Goal: Task Accomplishment & Management: Manage account settings

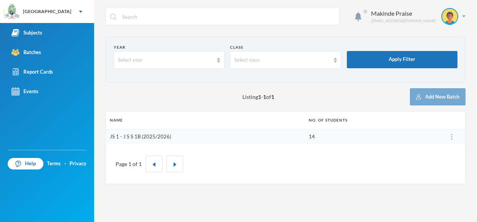
click at [138, 136] on link "JS 1 - J S S 1B (2025/2026)" at bounding box center [140, 137] width 61 height 6
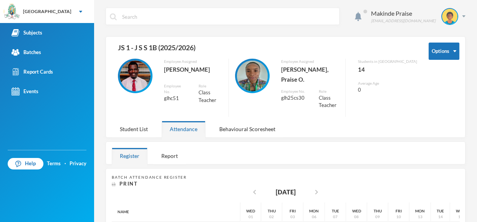
click at [476, 71] on div "Makinde Praise [EMAIL_ADDRESS][DOMAIN_NAME] Options JS 1 - J S S 1B (2025/2026)…" at bounding box center [285, 111] width 383 height 222
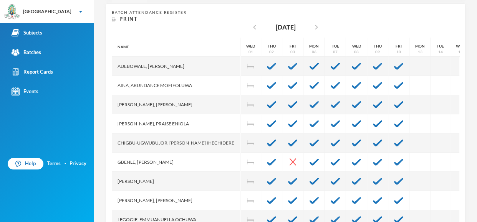
scroll to position [174, 0]
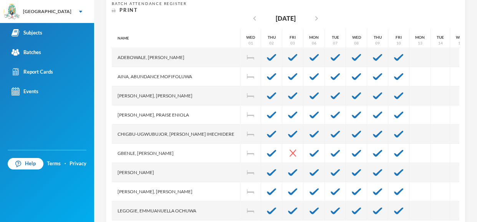
click at [462, 86] on div "Batch Attendance Register Print chevron_left [DATE] chevron_right Name [PERSON_…" at bounding box center [286, 111] width 360 height 233
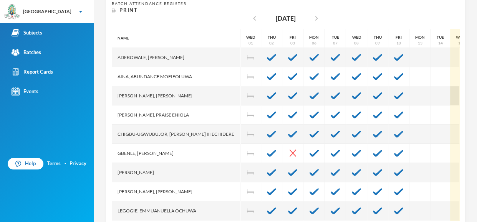
click at [450, 88] on div at bounding box center [460, 95] width 21 height 19
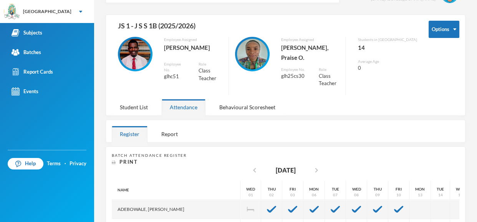
scroll to position [20, 0]
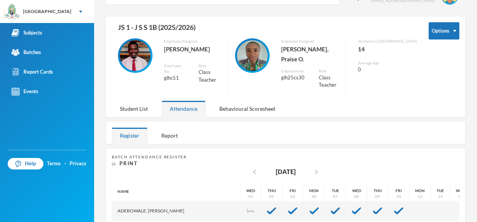
click at [348, 101] on div "Options JS 1 - J S S 1B (2025/2026) Employee Assigned [PERSON_NAME] Employee No…" at bounding box center [286, 66] width 360 height 101
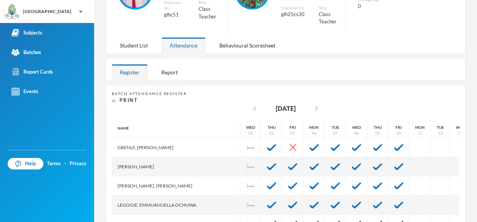
scroll to position [86, 0]
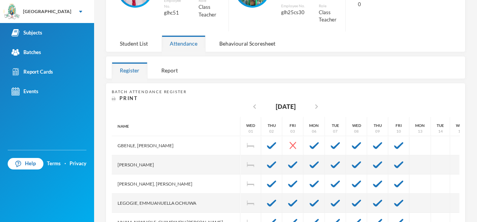
click at [461, 126] on div "Batch Attendance Register Print chevron_left [DATE] chevron_right Name [PERSON_…" at bounding box center [286, 199] width 360 height 233
drag, startPoint x: 461, startPoint y: 126, endPoint x: 461, endPoint y: 167, distance: 41.1
click at [461, 167] on div "Batch Attendance Register Print chevron_left [DATE] chevron_right Name [PERSON_…" at bounding box center [286, 199] width 360 height 233
click at [460, 158] on div "Batch Attendance Register Print chevron_left [DATE] chevron_right Name [PERSON_…" at bounding box center [286, 199] width 360 height 233
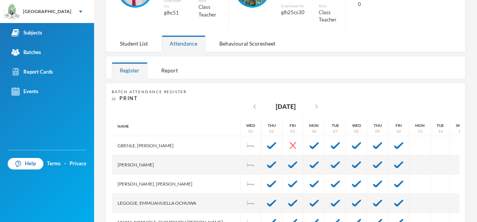
click at [460, 158] on div "Batch Attendance Register Print chevron_left [DATE] chevron_right Name [PERSON_…" at bounding box center [286, 199] width 360 height 233
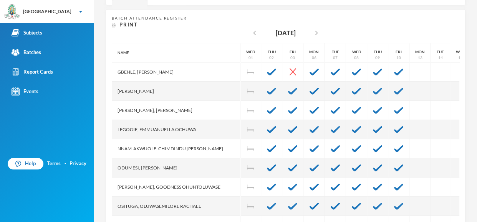
scroll to position [174, 0]
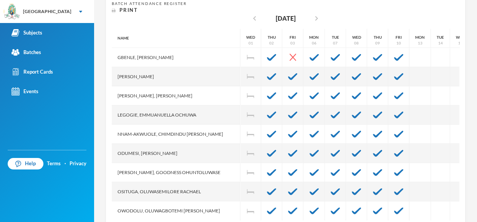
drag, startPoint x: 476, startPoint y: 117, endPoint x: 476, endPoint y: 173, distance: 55.7
click at [476, 173] on div "Makinde Praise [EMAIL_ADDRESS][DOMAIN_NAME] Options JS 1 - J S S 1B (2025/2026)…" at bounding box center [285, 111] width 383 height 222
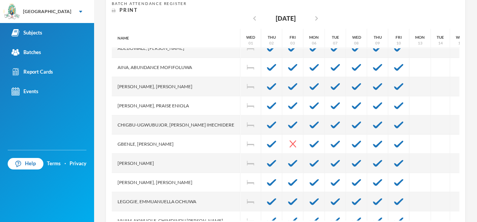
scroll to position [0, 0]
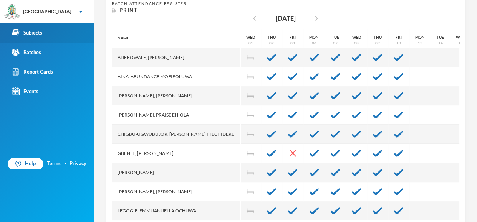
click at [40, 30] on div "Subjects" at bounding box center [27, 33] width 31 height 8
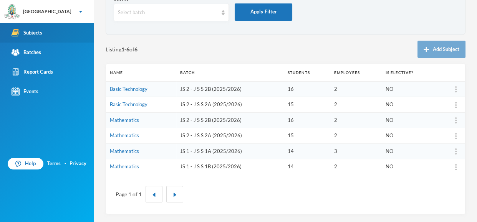
scroll to position [47, 0]
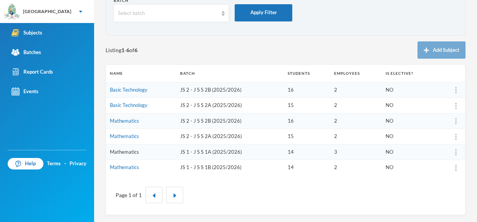
click at [129, 152] on link "Mathematics" at bounding box center [124, 152] width 29 height 6
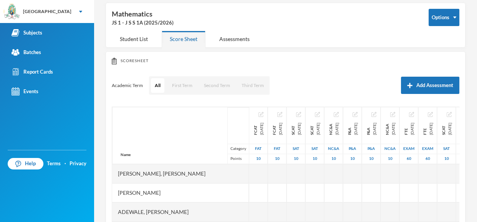
scroll to position [47, 0]
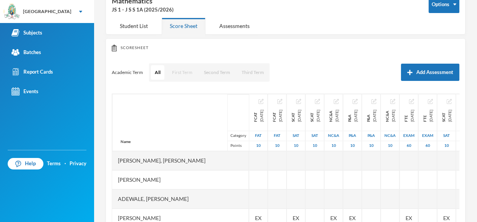
click at [178, 71] on button "First Term" at bounding box center [182, 72] width 28 height 15
click at [184, 73] on button "First Term" at bounding box center [182, 72] width 28 height 15
click at [183, 73] on button "First Term" at bounding box center [182, 72] width 28 height 15
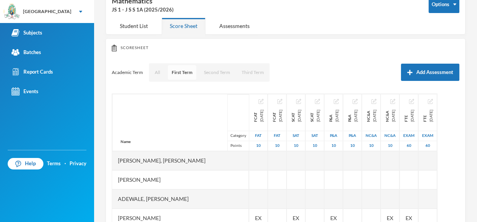
click at [183, 73] on button "First Term" at bounding box center [182, 72] width 28 height 15
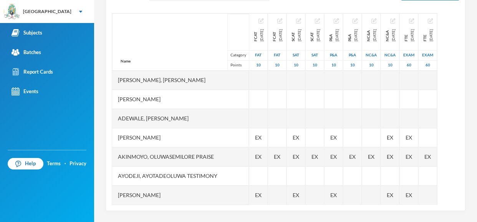
drag, startPoint x: 476, startPoint y: 123, endPoint x: 476, endPoint y: 197, distance: 73.4
click at [476, 197] on div "Makinde Praise [EMAIL_ADDRESS][DOMAIN_NAME] Options Mathematics JS 1 - J S S 1A…" at bounding box center [285, 111] width 383 height 222
drag, startPoint x: 476, startPoint y: 177, endPoint x: 476, endPoint y: 164, distance: 12.7
click at [476, 164] on div "Makinde Praise [EMAIL_ADDRESS][DOMAIN_NAME] Options Mathematics JS 1 - J S S 1A…" at bounding box center [285, 111] width 383 height 222
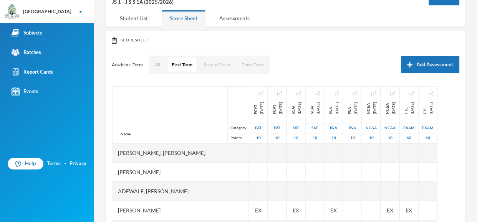
drag, startPoint x: 476, startPoint y: 148, endPoint x: 476, endPoint y: 114, distance: 33.4
click at [476, 114] on div "Makinde Praise [EMAIL_ADDRESS][DOMAIN_NAME] Options Mathematics JS 1 - J S S 1A…" at bounding box center [285, 111] width 383 height 222
click at [435, 61] on button "Add Assessment" at bounding box center [430, 64] width 58 height 17
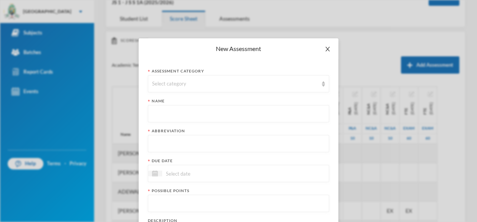
click at [327, 47] on icon "icon: close" at bounding box center [328, 49] width 6 height 6
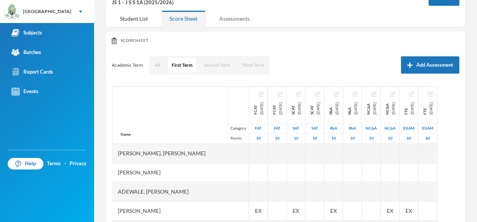
click at [223, 16] on div "Assessments" at bounding box center [234, 18] width 46 height 17
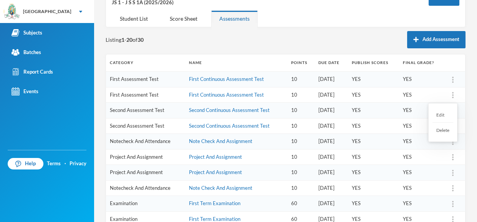
click at [454, 92] on img at bounding box center [453, 95] width 2 height 6
click at [436, 129] on div "Delete" at bounding box center [443, 130] width 21 height 15
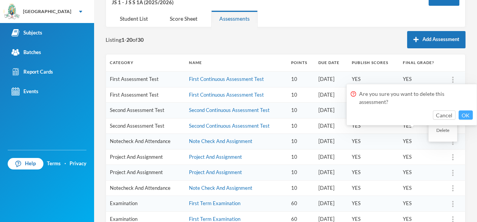
click at [466, 116] on button "OK" at bounding box center [466, 115] width 14 height 9
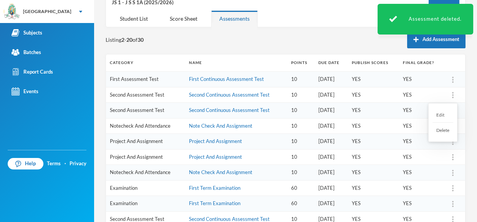
click at [454, 94] on div at bounding box center [453, 95] width 11 height 8
click at [441, 133] on div "Delete" at bounding box center [443, 130] width 21 height 15
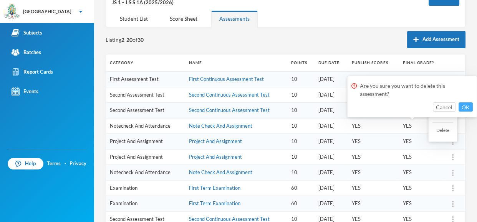
click at [467, 107] on button "OK" at bounding box center [466, 107] width 14 height 9
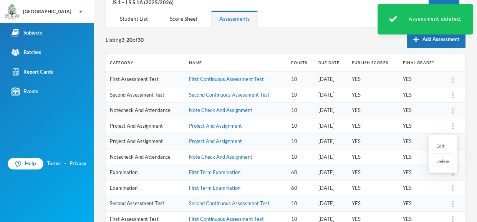
click at [440, 159] on div "Delete" at bounding box center [443, 161] width 21 height 15
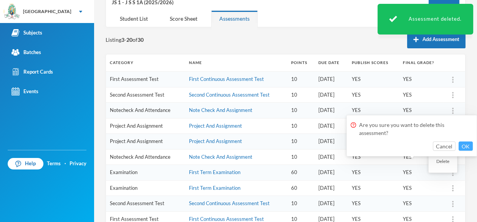
click at [469, 145] on button "OK" at bounding box center [466, 146] width 14 height 9
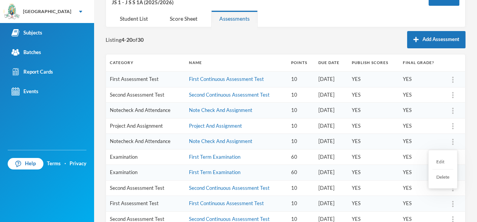
click at [451, 143] on div at bounding box center [453, 142] width 11 height 8
click at [441, 174] on div "Delete" at bounding box center [443, 177] width 21 height 15
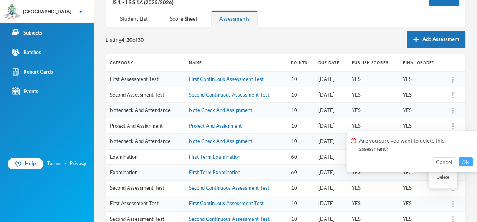
click at [465, 161] on button "OK" at bounding box center [466, 162] width 14 height 9
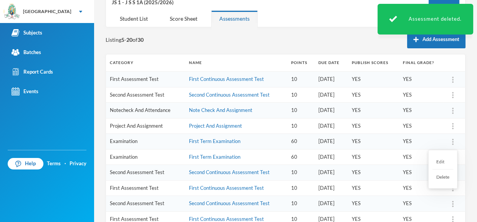
click at [456, 141] on div at bounding box center [453, 142] width 11 height 8
click at [440, 176] on div "Delete" at bounding box center [443, 177] width 21 height 15
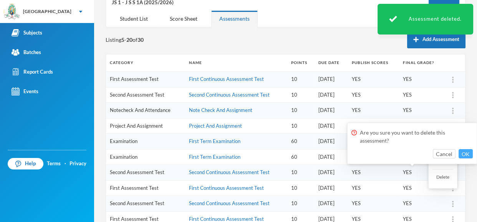
click at [466, 151] on button "OK" at bounding box center [466, 153] width 14 height 9
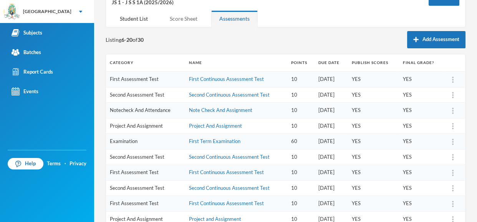
click at [188, 18] on div "Score Sheet" at bounding box center [184, 18] width 44 height 17
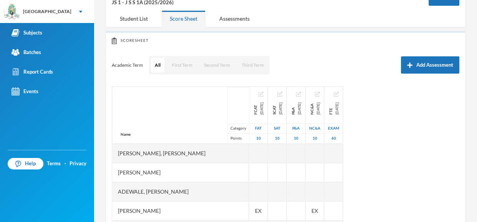
click at [188, 18] on div "Score Sheet" at bounding box center [184, 18] width 44 height 17
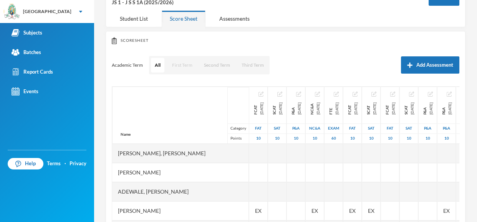
click at [178, 66] on button "First Term" at bounding box center [182, 65] width 28 height 15
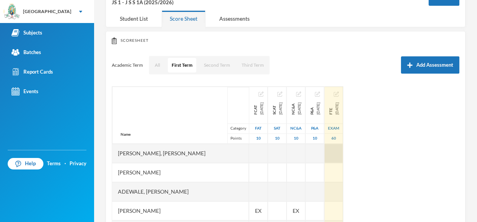
click at [343, 152] on div at bounding box center [334, 153] width 18 height 19
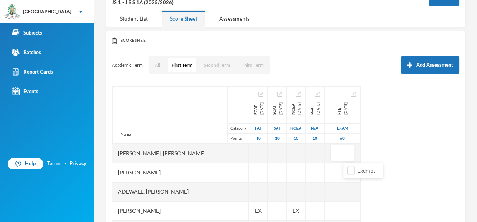
click at [391, 161] on div "Name Category Points [PERSON_NAME], [PERSON_NAME], [PERSON_NAME] Fikayomi [PERS…" at bounding box center [286, 182] width 348 height 192
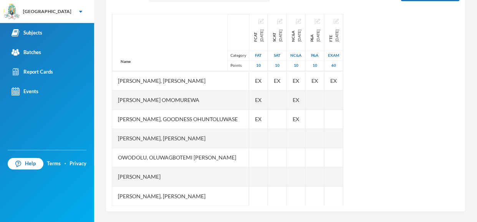
scroll to position [128, 0]
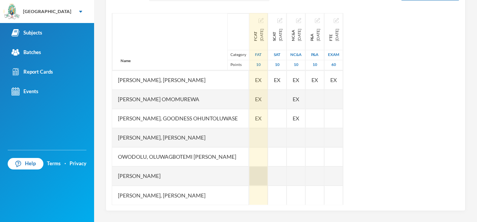
click at [249, 173] on div at bounding box center [258, 176] width 18 height 19
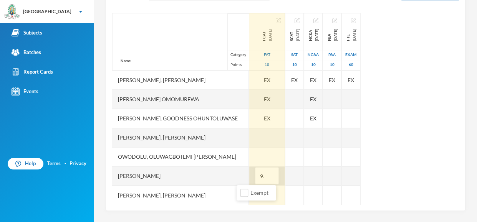
type input "9.5"
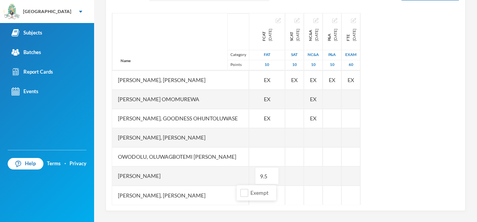
click at [433, 152] on div "Name Category Points [PERSON_NAME], [PERSON_NAME], [PERSON_NAME] Fikayomi [PERS…" at bounding box center [286, 109] width 348 height 192
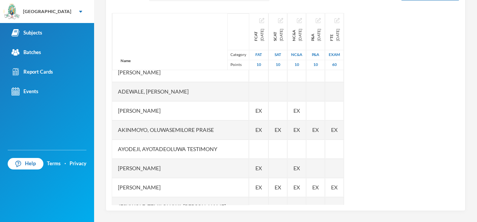
scroll to position [12, 0]
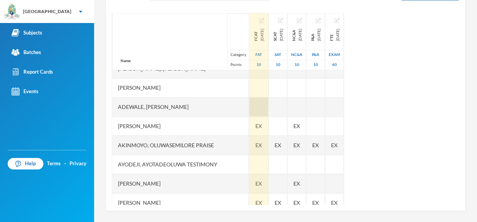
click at [249, 101] on div at bounding box center [258, 107] width 19 height 19
click at [249, 108] on div at bounding box center [258, 107] width 19 height 19
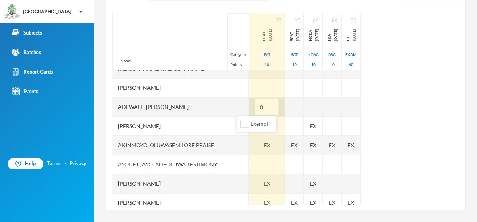
type input "8.5"
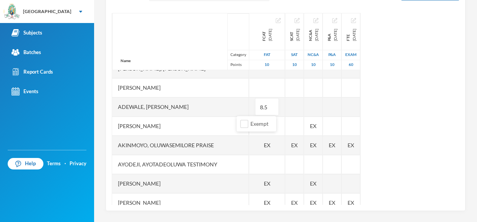
click at [471, 113] on div "Makinde Praise [EMAIL_ADDRESS][DOMAIN_NAME] Options Mathematics JS 1 - J S S 1A…" at bounding box center [285, 111] width 383 height 222
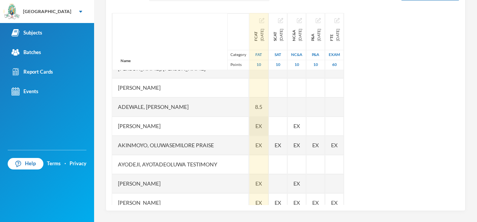
click at [255, 126] on span "EX" at bounding box center [258, 126] width 7 height 8
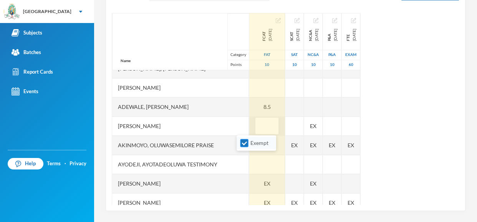
click at [247, 144] on input "Exempt" at bounding box center [244, 143] width 8 height 8
checkbox input "false"
click at [249, 155] on div at bounding box center [267, 164] width 36 height 19
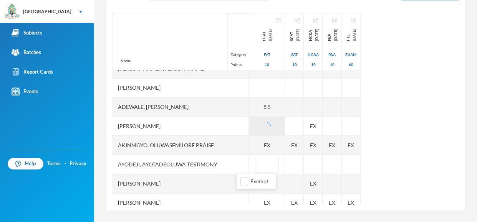
click at [181, 155] on div "Ayodeji, Ayotadeoluwa Testimony" at bounding box center [180, 164] width 137 height 19
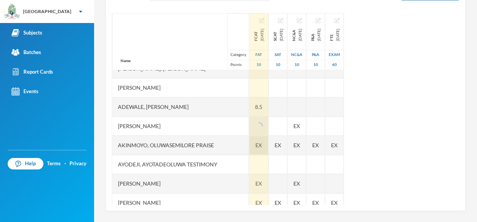
click at [255, 141] on span "EX" at bounding box center [258, 145] width 7 height 8
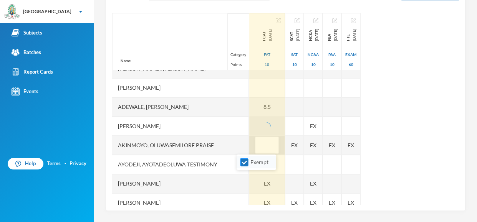
click at [245, 164] on input "Exempt" at bounding box center [244, 163] width 8 height 8
checkbox input "false"
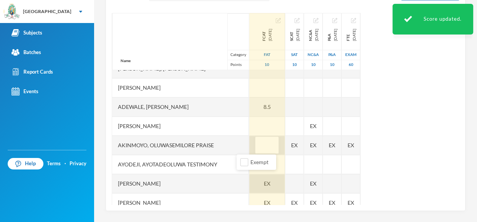
click at [249, 182] on div "EX" at bounding box center [267, 183] width 36 height 19
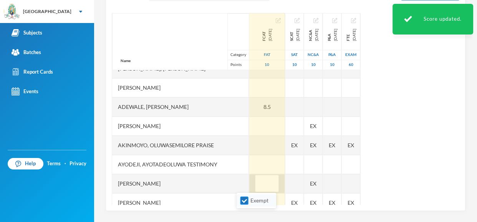
click at [244, 202] on input "Exempt" at bounding box center [244, 201] width 8 height 8
checkbox input "false"
click at [217, 184] on div "[PERSON_NAME]" at bounding box center [180, 183] width 137 height 19
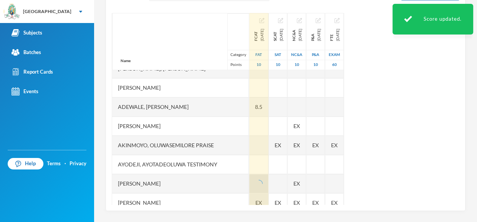
click at [255, 203] on span "EX" at bounding box center [258, 203] width 7 height 8
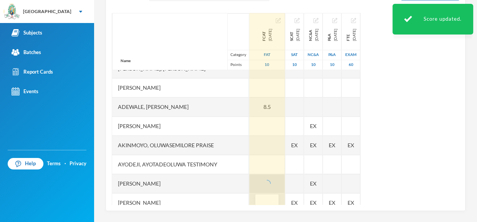
scroll to position [19, 0]
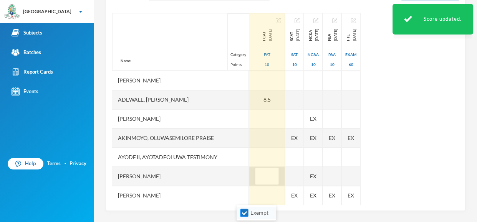
click at [245, 215] on input "Exempt" at bounding box center [244, 213] width 8 height 8
checkbox input "false"
click at [444, 109] on div "Name Category Points [PERSON_NAME], [PERSON_NAME], [PERSON_NAME] Fikayomi [PERS…" at bounding box center [286, 109] width 348 height 192
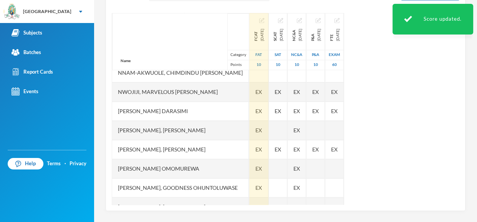
scroll to position [203, 0]
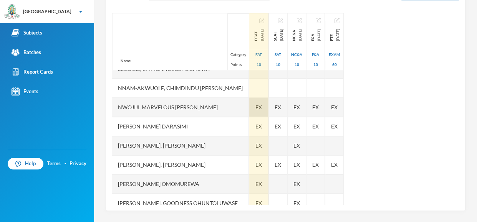
click at [249, 109] on div "EX" at bounding box center [258, 107] width 19 height 19
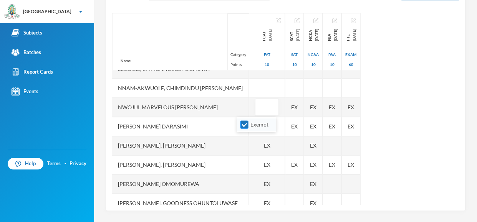
click at [243, 123] on input "Exempt" at bounding box center [244, 125] width 8 height 8
checkbox input "false"
click at [227, 124] on div "[PERSON_NAME] Darasimi" at bounding box center [180, 126] width 137 height 19
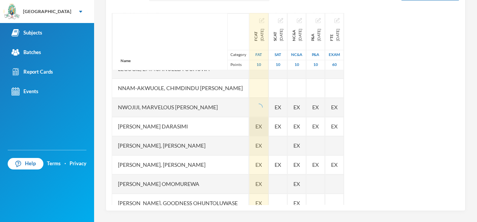
click at [255, 142] on span "EX" at bounding box center [258, 146] width 7 height 8
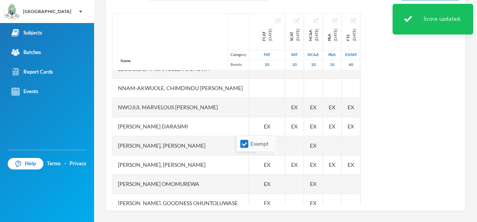
click at [244, 143] on body "Greenland Hall Your Bluebic Account Greenland Hall Add a New School Subjects Ba…" at bounding box center [238, 111] width 477 height 222
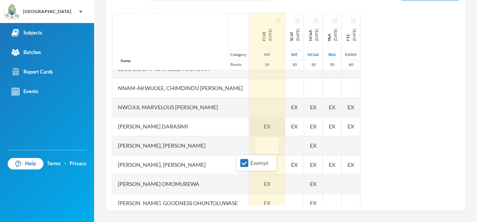
click at [264, 123] on span "EX" at bounding box center [267, 127] width 7 height 8
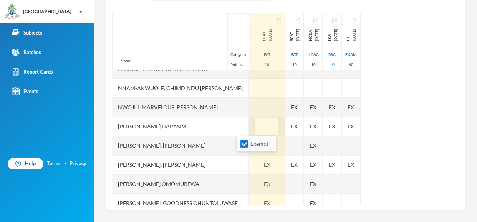
click at [244, 144] on input "Exempt" at bounding box center [244, 144] width 8 height 8
checkbox input "false"
click at [249, 158] on div "EX" at bounding box center [267, 165] width 36 height 19
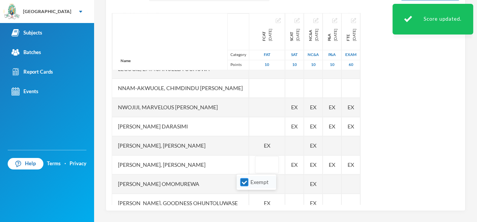
click at [244, 182] on input "Exempt" at bounding box center [244, 183] width 8 height 8
checkbox input "false"
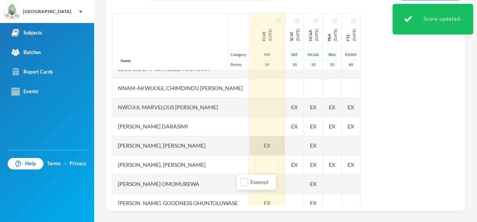
click at [249, 141] on div "EX" at bounding box center [267, 145] width 36 height 19
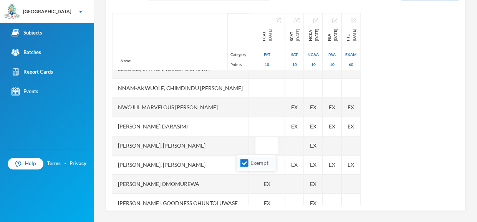
click at [245, 161] on input "Exempt" at bounding box center [244, 163] width 8 height 8
checkbox input "false"
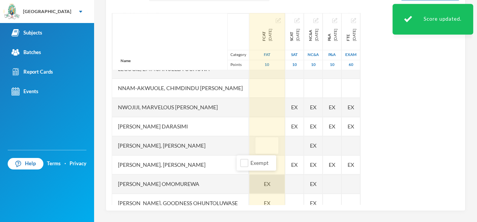
click at [249, 187] on div "EX" at bounding box center [267, 184] width 36 height 19
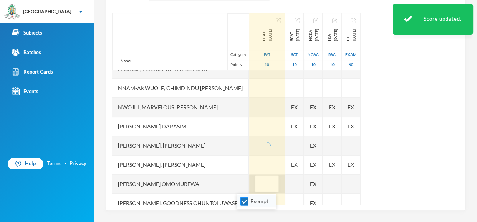
click at [243, 200] on input "Exempt" at bounding box center [244, 202] width 8 height 8
checkbox input "false"
click at [413, 140] on div "Name Category Points [PERSON_NAME], [PERSON_NAME], [PERSON_NAME] Fikayomi [PERS…" at bounding box center [286, 109] width 348 height 192
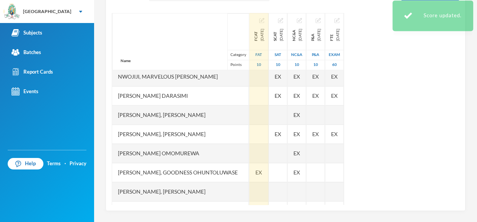
scroll to position [280, 0]
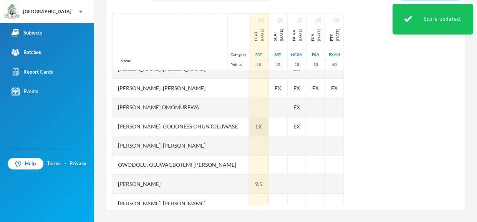
click at [255, 128] on span "EX" at bounding box center [258, 127] width 7 height 8
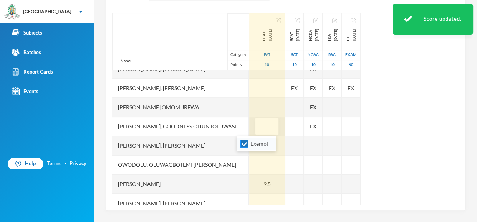
click at [243, 142] on input "Exempt" at bounding box center [244, 144] width 8 height 8
checkbox input "false"
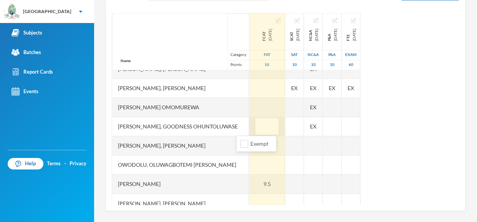
click at [476, 82] on div "Makinde Praise [EMAIL_ADDRESS][DOMAIN_NAME] Options Mathematics JS 1 - J S S 1A…" at bounding box center [285, 111] width 383 height 222
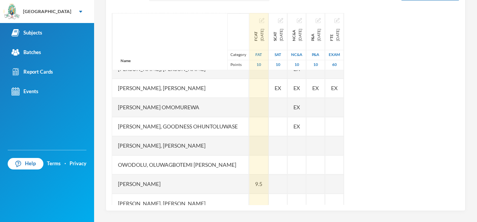
click at [429, 90] on div "Name Category Points [PERSON_NAME], [PERSON_NAME], [PERSON_NAME] Fikayomi [PERS…" at bounding box center [286, 109] width 348 height 192
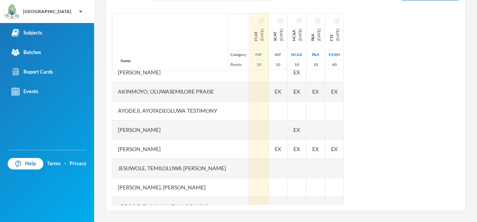
scroll to position [65, 0]
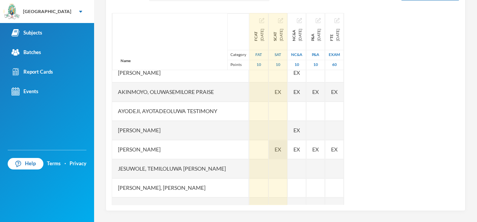
click at [269, 148] on div "EX" at bounding box center [278, 149] width 18 height 19
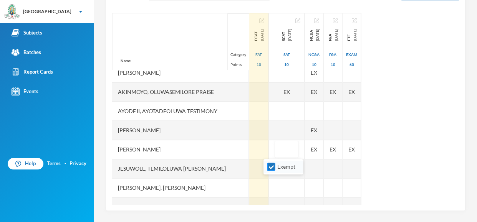
click at [272, 166] on input "Exempt" at bounding box center [271, 167] width 8 height 8
checkbox input "false"
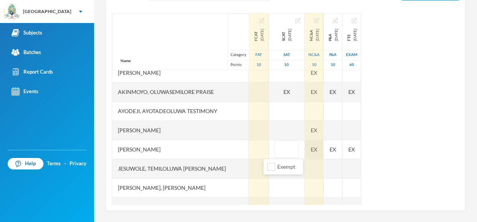
click at [310, 146] on div "EX" at bounding box center [314, 149] width 18 height 19
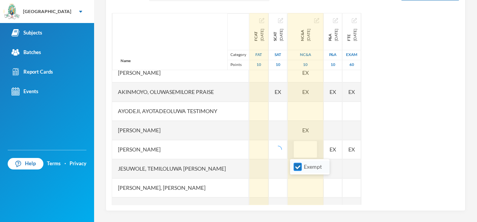
click at [298, 165] on input "Exempt" at bounding box center [298, 167] width 8 height 8
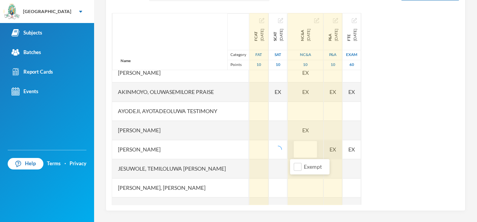
click at [338, 144] on div "Name Category Points [PERSON_NAME], [PERSON_NAME], [PERSON_NAME] Fikayomi [PERS…" at bounding box center [286, 109] width 348 height 192
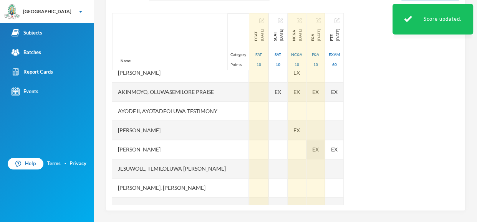
click at [319, 151] on span "EX" at bounding box center [315, 150] width 7 height 8
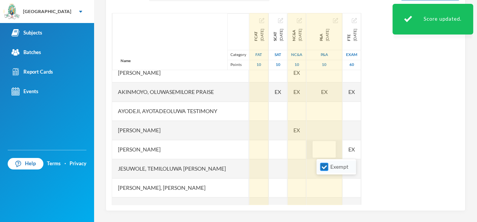
click at [325, 164] on input "Exempt" at bounding box center [324, 167] width 8 height 8
checkbox input "false"
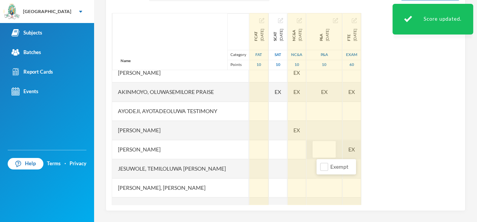
click at [361, 145] on div "EX" at bounding box center [352, 149] width 18 height 19
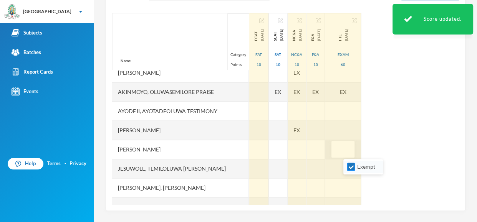
click at [351, 168] on input "Exempt" at bounding box center [351, 167] width 8 height 8
checkbox input "false"
click at [303, 134] on div "EX" at bounding box center [297, 130] width 18 height 19
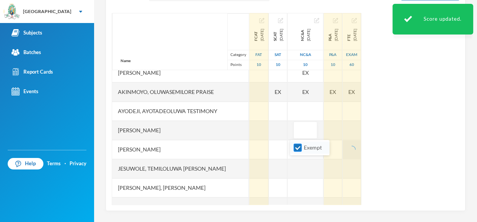
click at [298, 149] on input "Exempt" at bounding box center [298, 148] width 8 height 8
checkbox input "false"
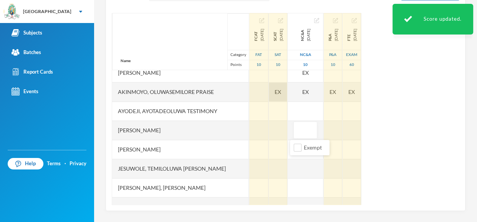
click at [275, 92] on span "EX" at bounding box center [278, 92] width 7 height 8
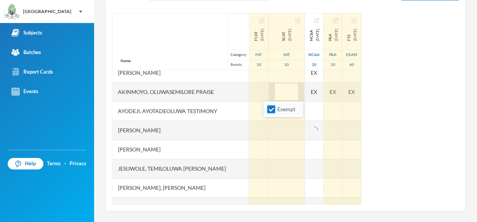
click at [270, 109] on input "Exempt" at bounding box center [271, 110] width 8 height 8
checkbox input "false"
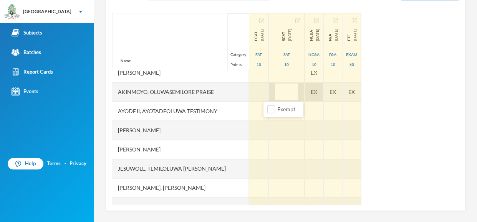
click at [305, 98] on div "EX" at bounding box center [314, 92] width 18 height 19
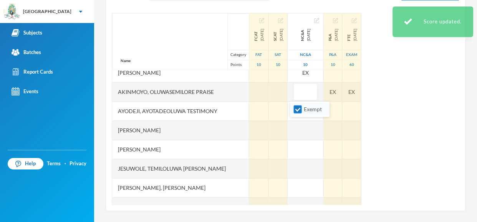
click at [296, 108] on input "Exempt" at bounding box center [298, 110] width 8 height 8
checkbox input "false"
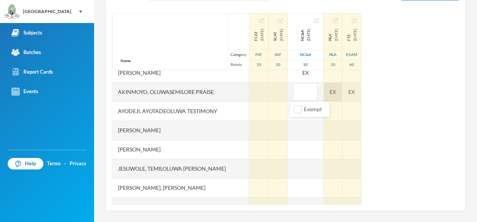
click at [332, 95] on div "EX" at bounding box center [333, 92] width 18 height 19
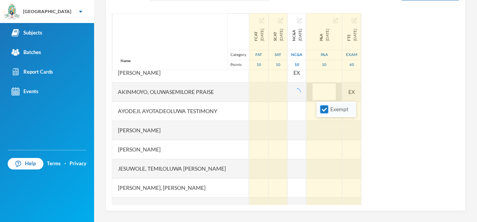
click at [324, 109] on input "Exempt" at bounding box center [324, 110] width 8 height 8
checkbox input "false"
click at [361, 88] on div "EX" at bounding box center [352, 92] width 18 height 19
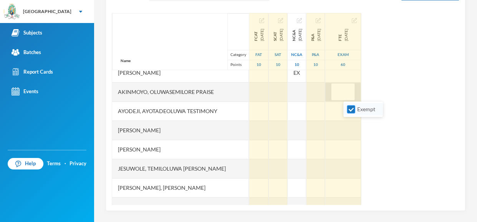
click at [352, 111] on input "Exempt" at bounding box center [351, 110] width 8 height 8
checkbox input "false"
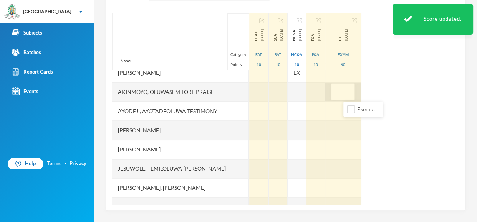
click at [420, 104] on div "Name Category Points [PERSON_NAME], [PERSON_NAME], [PERSON_NAME] Fikayomi [PERS…" at bounding box center [286, 109] width 348 height 192
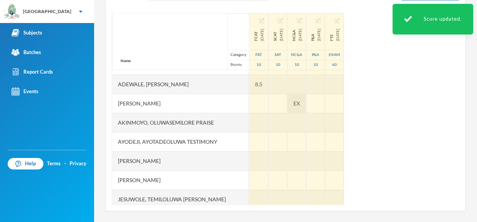
scroll to position [19, 0]
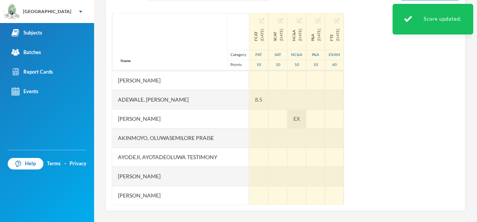
click at [297, 115] on span "EX" at bounding box center [297, 119] width 7 height 8
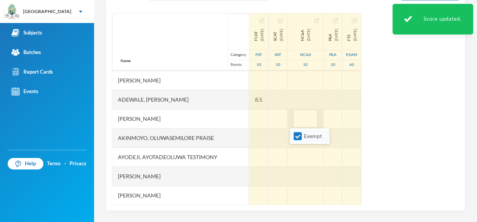
click at [297, 133] on input "Exempt" at bounding box center [298, 137] width 8 height 8
checkbox input "false"
click at [402, 110] on div "Name Category Points [PERSON_NAME], [PERSON_NAME], [PERSON_NAME] Fikayomi [PERS…" at bounding box center [286, 109] width 348 height 192
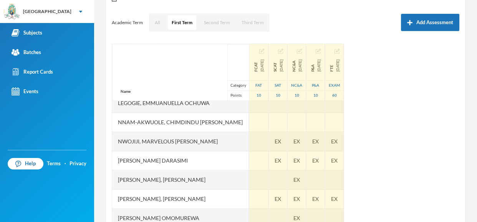
scroll to position [184, 0]
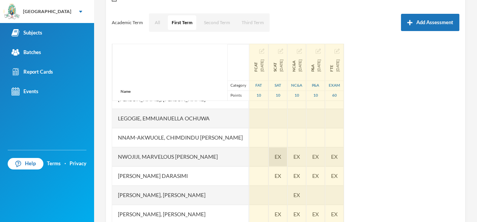
click at [275, 159] on div "EX" at bounding box center [278, 157] width 18 height 19
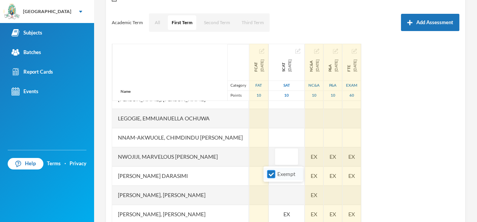
click at [270, 174] on input "Exempt" at bounding box center [271, 175] width 8 height 8
checkbox input "false"
click at [309, 160] on div "EX" at bounding box center [314, 157] width 18 height 19
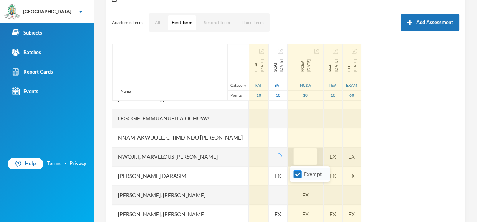
click at [300, 174] on input "Exempt" at bounding box center [298, 175] width 8 height 8
checkbox input "false"
click at [332, 161] on div "EX" at bounding box center [333, 157] width 18 height 19
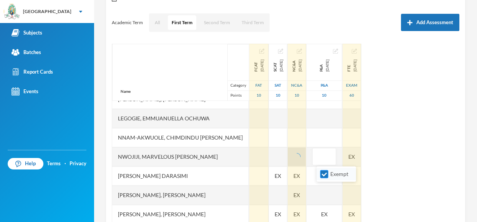
click at [323, 174] on input "Exempt" at bounding box center [324, 175] width 8 height 8
checkbox input "false"
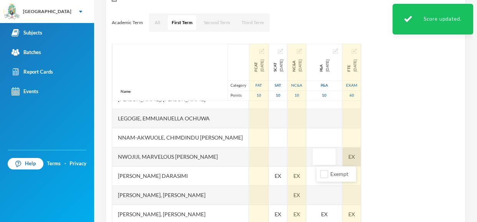
click at [365, 155] on div "Name Category Points [PERSON_NAME], [PERSON_NAME], [PERSON_NAME] Fikayomi [PERS…" at bounding box center [286, 140] width 348 height 192
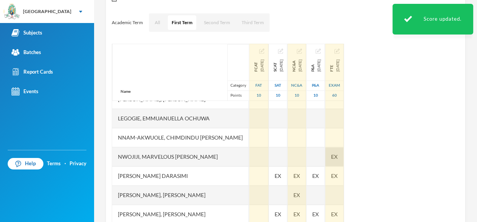
click at [344, 154] on div "EX" at bounding box center [334, 157] width 18 height 19
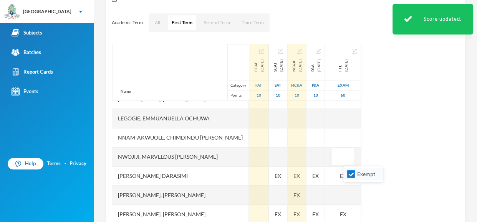
click at [350, 177] on input "Exempt" at bounding box center [351, 175] width 8 height 8
checkbox input "false"
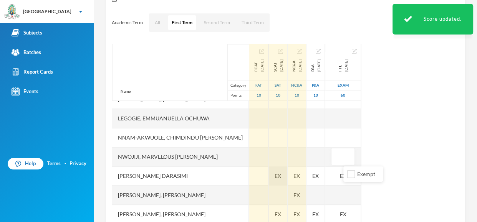
click at [269, 179] on div "EX" at bounding box center [278, 176] width 18 height 19
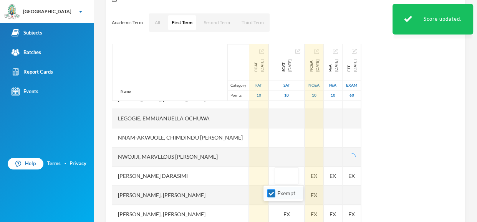
click at [272, 193] on input "Exempt" at bounding box center [271, 194] width 8 height 8
checkbox input "false"
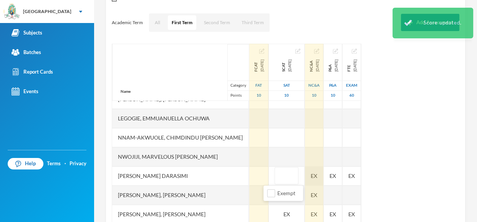
click at [308, 171] on div "EX" at bounding box center [314, 176] width 18 height 19
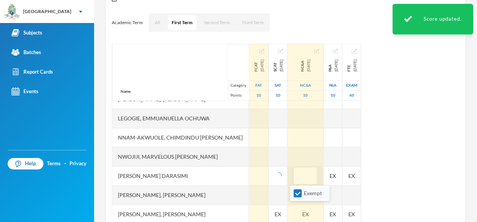
click at [295, 195] on input "Exempt" at bounding box center [298, 194] width 8 height 8
checkbox input "false"
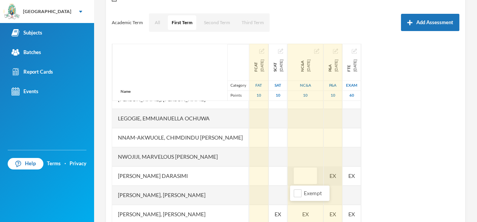
click at [333, 180] on div "EX" at bounding box center [333, 176] width 18 height 19
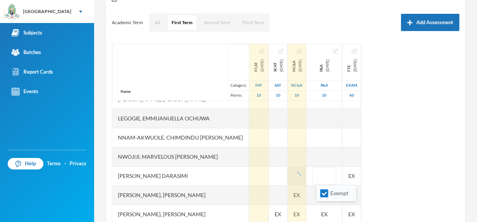
click at [325, 192] on input "Exempt" at bounding box center [324, 194] width 8 height 8
checkbox input "false"
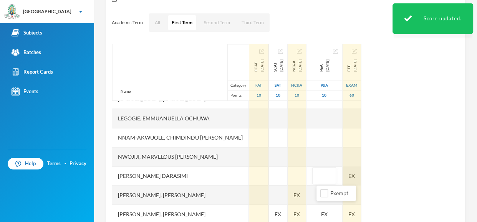
click at [359, 175] on div "EX" at bounding box center [352, 176] width 18 height 19
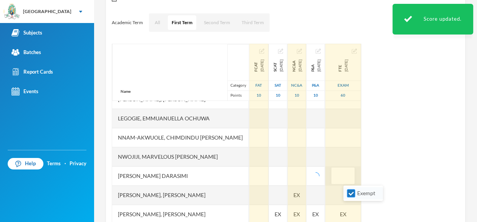
click at [350, 192] on input "Exempt" at bounding box center [351, 194] width 8 height 8
checkbox input "false"
click at [301, 193] on div "EX" at bounding box center [297, 195] width 18 height 19
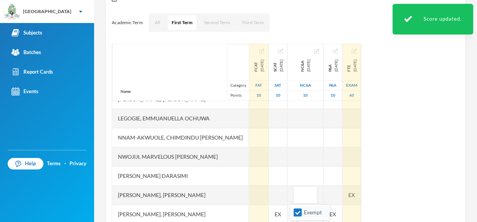
click at [298, 213] on input "Exempt" at bounding box center [298, 213] width 8 height 8
checkbox input "false"
click at [424, 149] on div "Name Category Points [PERSON_NAME], [PERSON_NAME], [PERSON_NAME] Fikayomi [PERS…" at bounding box center [286, 140] width 348 height 192
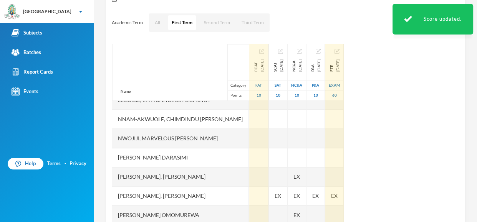
scroll to position [277, 0]
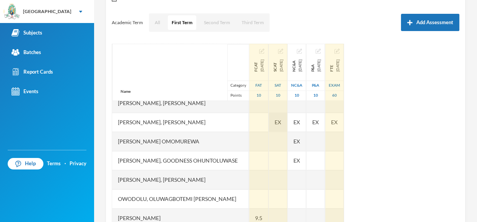
click at [275, 127] on div "EX" at bounding box center [278, 122] width 18 height 19
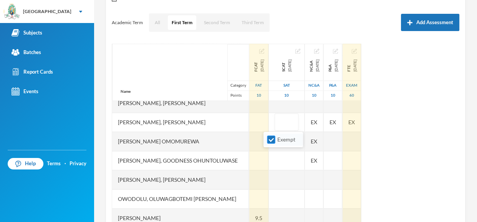
click at [269, 139] on input "Exempt" at bounding box center [271, 140] width 8 height 8
checkbox input "false"
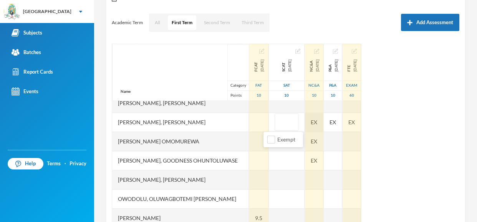
click at [316, 120] on div "Name Category Points [PERSON_NAME], [PERSON_NAME], [PERSON_NAME] Fikayomi [PERS…" at bounding box center [286, 140] width 348 height 192
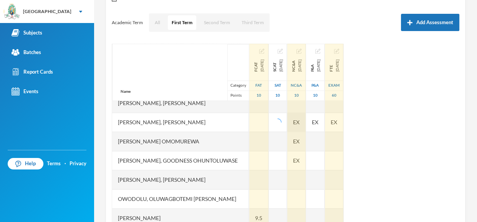
click at [316, 120] on div "EX" at bounding box center [315, 122] width 18 height 19
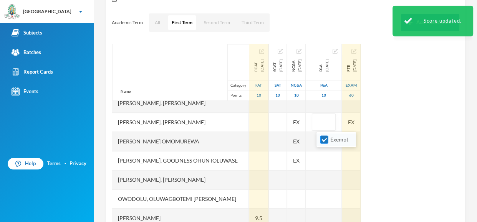
click at [324, 138] on input "Exempt" at bounding box center [324, 140] width 8 height 8
checkbox input "false"
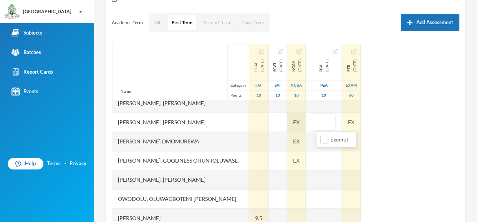
click at [298, 120] on span "EX" at bounding box center [296, 122] width 7 height 8
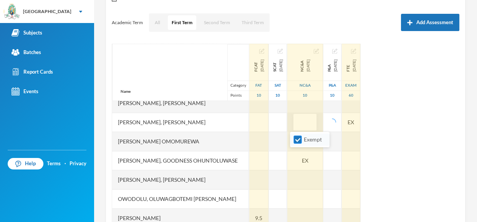
click at [299, 141] on input "Exempt" at bounding box center [298, 140] width 8 height 8
checkbox input "false"
click at [302, 157] on span "EX" at bounding box center [305, 161] width 7 height 8
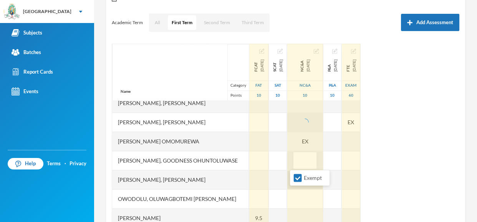
click at [299, 177] on input "Exempt" at bounding box center [298, 178] width 8 height 8
checkbox input "false"
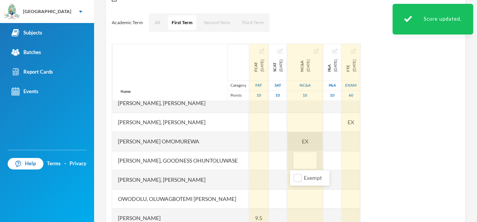
click at [304, 143] on div "EX" at bounding box center [305, 141] width 36 height 19
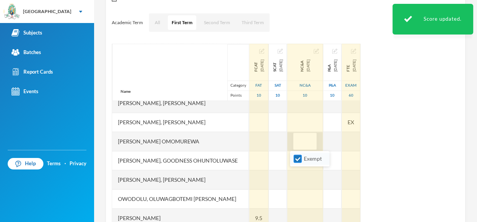
click at [299, 162] on input "Exempt" at bounding box center [298, 159] width 8 height 8
checkbox input "false"
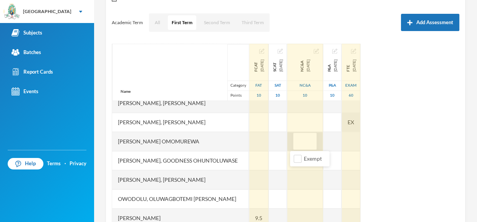
click at [360, 118] on div "EX" at bounding box center [351, 122] width 18 height 19
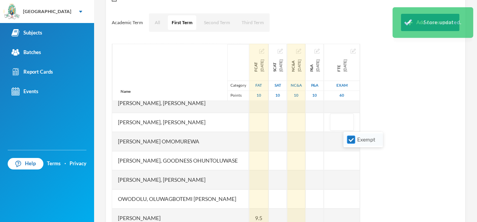
click at [351, 143] on input "Exempt" at bounding box center [351, 140] width 8 height 8
checkbox input "false"
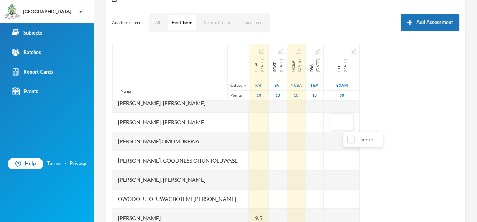
click at [401, 143] on div "Name Category Points [PERSON_NAME], [PERSON_NAME], [PERSON_NAME] Fikayomi [PERS…" at bounding box center [286, 140] width 348 height 192
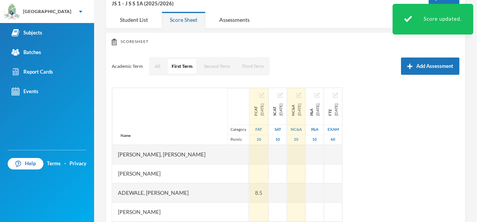
scroll to position [51, 0]
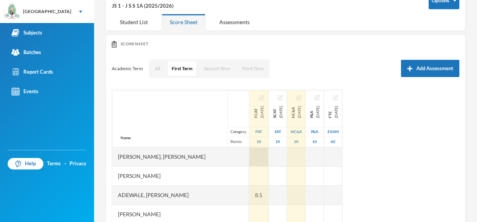
click at [249, 160] on div at bounding box center [258, 157] width 19 height 19
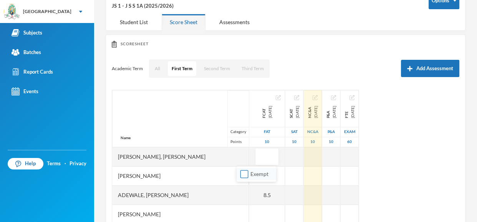
click at [244, 173] on input "Exempt" at bounding box center [244, 175] width 8 height 8
checkbox input "true"
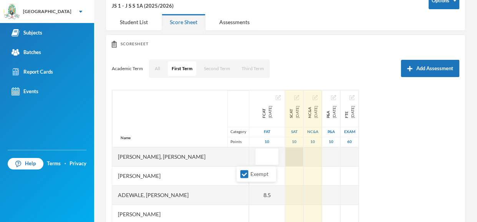
click at [285, 155] on div at bounding box center [294, 157] width 18 height 19
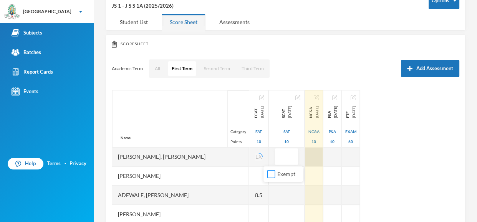
click at [272, 175] on input "Exempt" at bounding box center [271, 175] width 8 height 8
checkbox input "true"
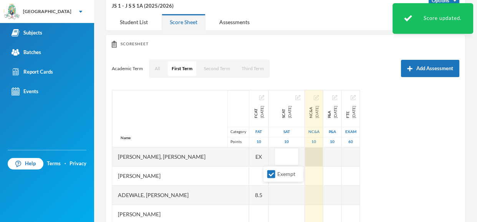
click at [305, 156] on div at bounding box center [314, 157] width 18 height 19
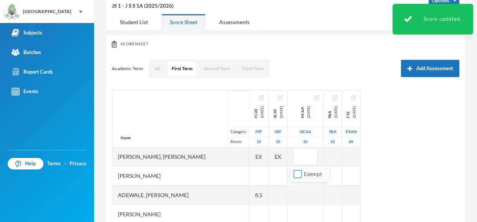
click at [298, 177] on input "Exempt" at bounding box center [298, 175] width 8 height 8
checkbox input "true"
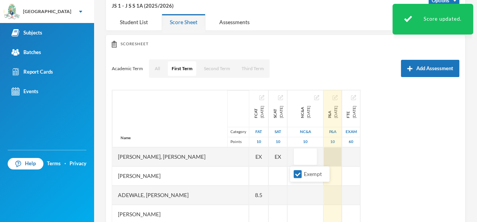
click at [340, 158] on div "Name Category Points [PERSON_NAME], [PERSON_NAME], [PERSON_NAME] Fikayomi [PERS…" at bounding box center [286, 186] width 348 height 192
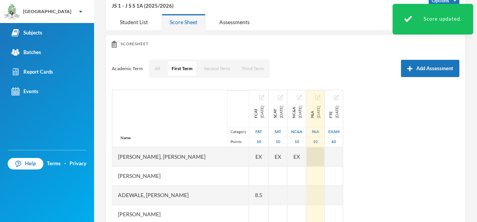
click at [325, 153] on div at bounding box center [316, 157] width 18 height 19
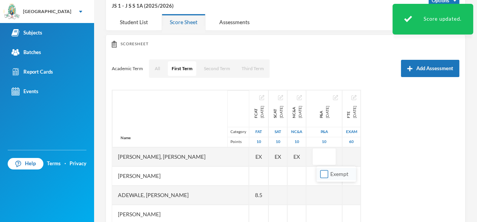
click at [325, 177] on input "Exempt" at bounding box center [324, 175] width 8 height 8
checkbox input "true"
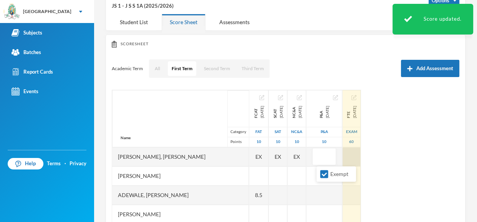
click at [355, 161] on div at bounding box center [352, 157] width 18 height 19
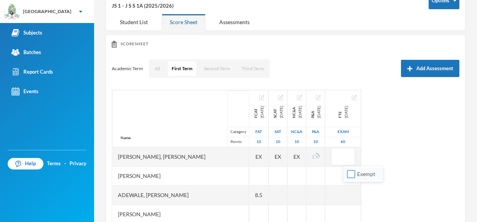
click at [350, 173] on input "Exempt" at bounding box center [351, 175] width 8 height 8
checkbox input "true"
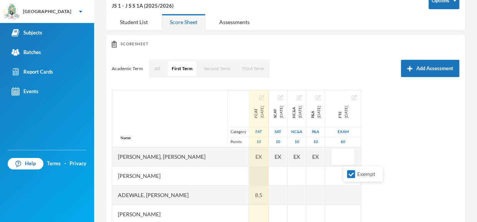
click at [249, 174] on div at bounding box center [258, 176] width 19 height 19
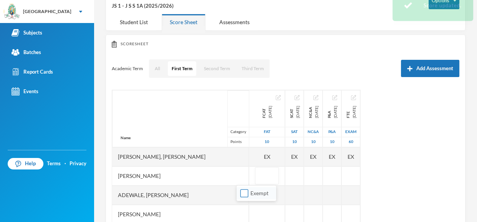
click at [246, 193] on input "Exempt" at bounding box center [244, 194] width 8 height 8
checkbox input "true"
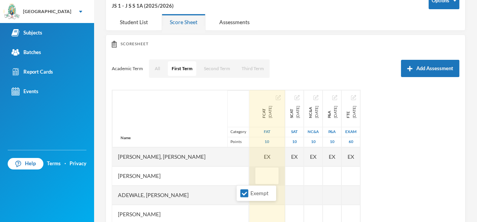
click at [261, 176] on div "Name Category Points [PERSON_NAME], [PERSON_NAME], [PERSON_NAME] Fikayomi [PERS…" at bounding box center [286, 186] width 348 height 192
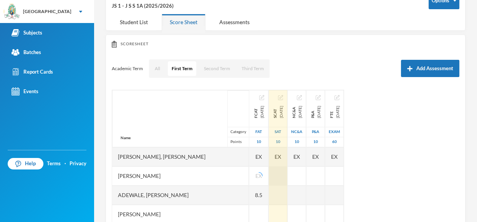
click at [269, 176] on div at bounding box center [278, 176] width 18 height 19
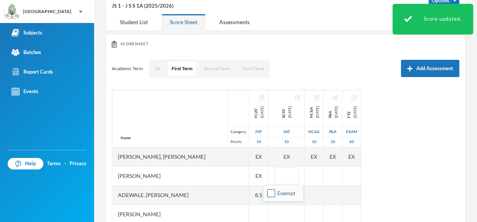
click at [272, 190] on input "Exempt" at bounding box center [271, 194] width 8 height 8
checkbox input "true"
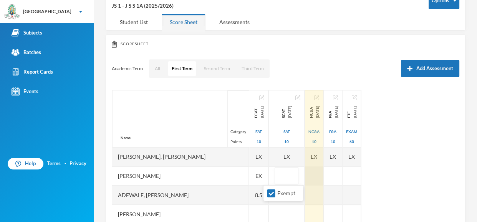
click at [305, 176] on div at bounding box center [314, 176] width 18 height 19
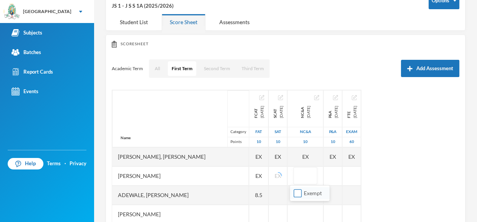
click at [300, 192] on input "Exempt" at bounding box center [298, 194] width 8 height 8
checkbox input "true"
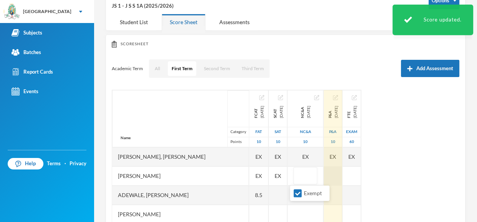
click at [334, 174] on div at bounding box center [333, 176] width 18 height 19
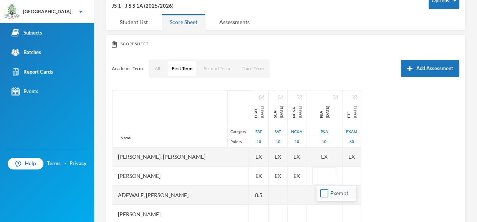
click at [327, 195] on input "Exempt" at bounding box center [324, 194] width 8 height 8
checkbox input "true"
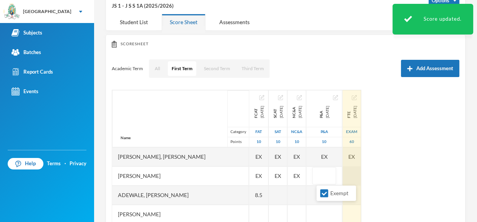
click at [361, 175] on div at bounding box center [352, 176] width 18 height 19
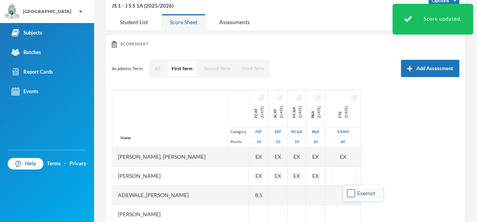
click at [349, 196] on input "Exempt" at bounding box center [351, 194] width 8 height 8
checkbox input "true"
click at [402, 162] on div "Name Category Points [PERSON_NAME], [PERSON_NAME], [PERSON_NAME] Fikayomi [PERS…" at bounding box center [286, 186] width 348 height 192
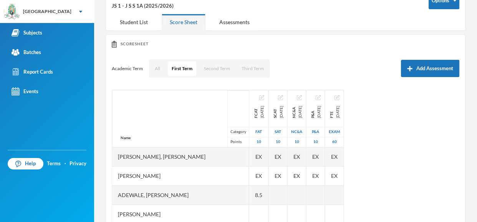
click at [411, 165] on div "Name Category Points [PERSON_NAME], [PERSON_NAME], [PERSON_NAME] Fikayomi [PERS…" at bounding box center [286, 186] width 348 height 192
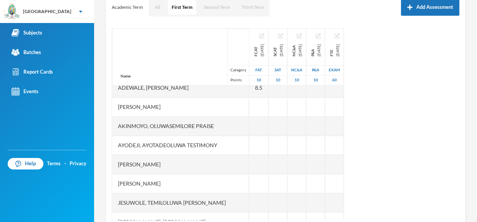
scroll to position [61, 0]
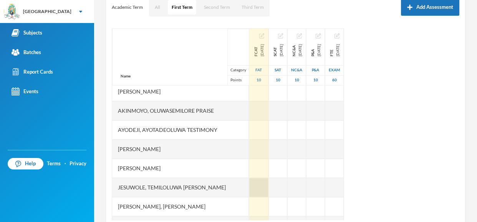
click at [249, 190] on div at bounding box center [258, 187] width 19 height 19
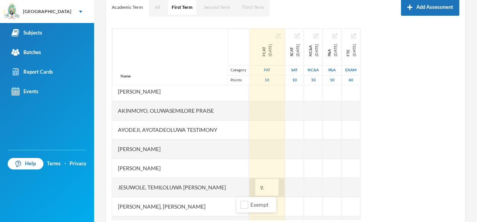
type input "9.5"
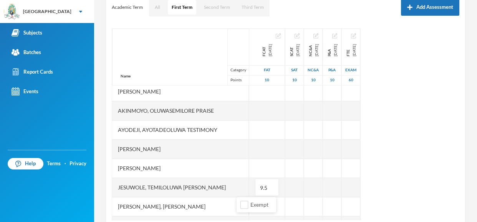
click at [443, 149] on div "Name Category Points [PERSON_NAME], [PERSON_NAME], [PERSON_NAME] Fikayomi [PERS…" at bounding box center [286, 124] width 348 height 192
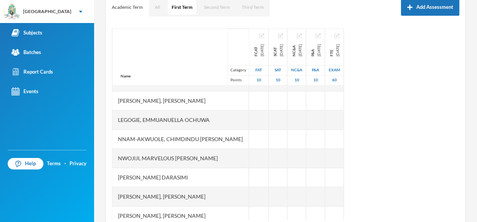
scroll to position [169, 0]
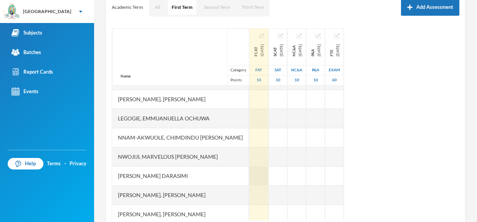
click at [249, 177] on div at bounding box center [258, 176] width 19 height 19
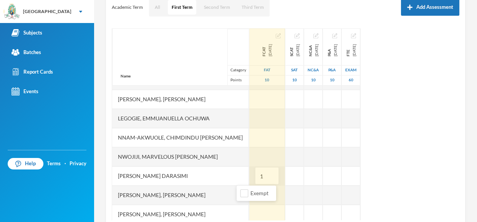
type input "10"
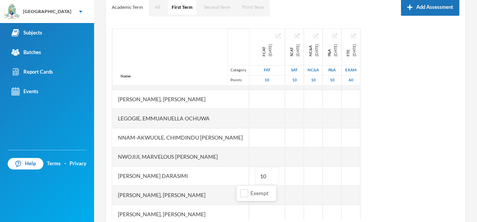
click at [421, 163] on div "Name Category Points [PERSON_NAME], [PERSON_NAME], [PERSON_NAME] Fikayomi [PERS…" at bounding box center [286, 124] width 348 height 192
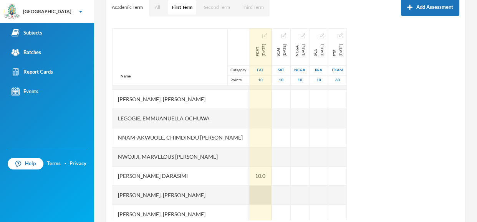
click at [249, 196] on div at bounding box center [260, 195] width 22 height 19
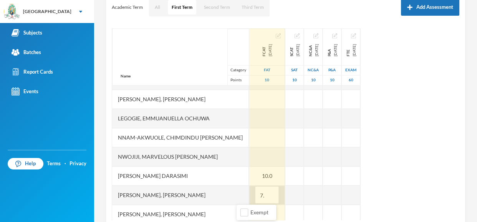
type input "7.5"
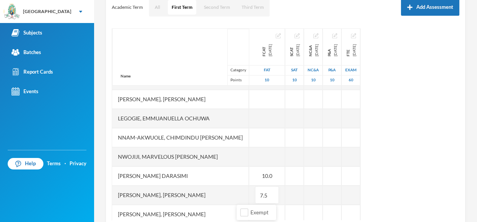
click at [391, 152] on div "Name Category Points [PERSON_NAME], [PERSON_NAME], [PERSON_NAME] Fikayomi [PERS…" at bounding box center [286, 124] width 348 height 192
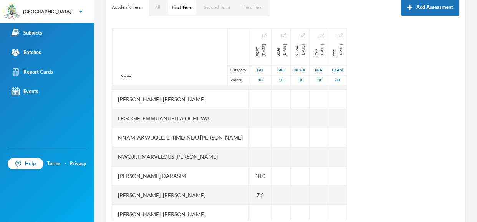
click at [433, 169] on div "Name Category Points [PERSON_NAME], [PERSON_NAME], [PERSON_NAME] Fikayomi [PERS…" at bounding box center [286, 124] width 348 height 192
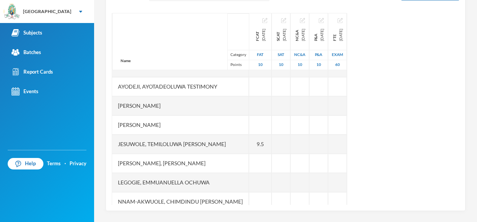
scroll to position [88, 0]
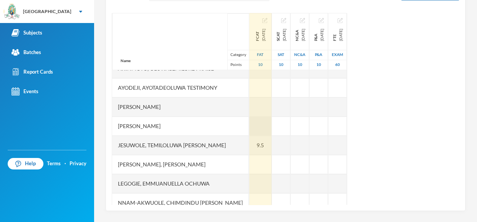
click at [249, 120] on div at bounding box center [260, 126] width 22 height 19
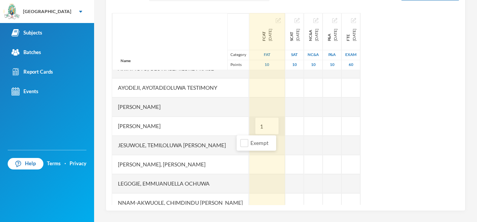
type input "10"
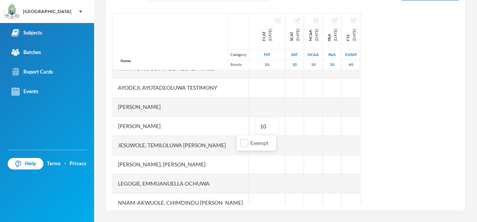
click at [422, 122] on div "Name Category Points [PERSON_NAME], [PERSON_NAME], [PERSON_NAME] Fikayomi [PERS…" at bounding box center [286, 109] width 348 height 192
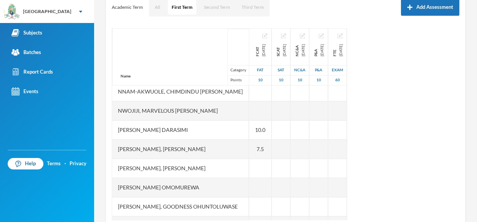
scroll to position [231, 0]
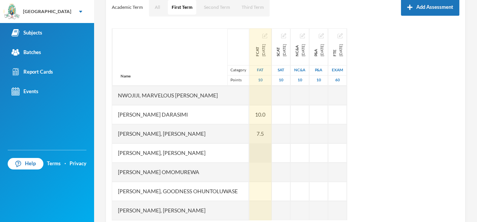
click at [252, 149] on div at bounding box center [260, 153] width 22 height 19
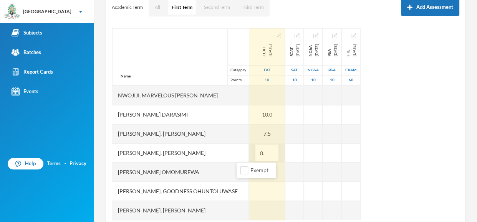
type input "8.5"
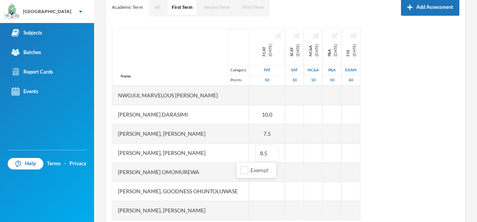
click at [410, 139] on div "Name Category Points [PERSON_NAME], [PERSON_NAME], [PERSON_NAME] Fikayomi [PERS…" at bounding box center [286, 124] width 348 height 192
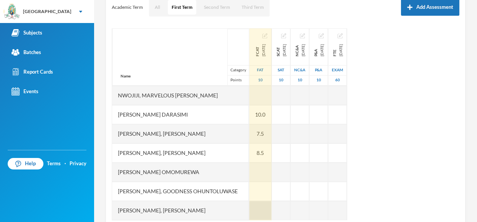
click at [249, 212] on div at bounding box center [260, 210] width 22 height 19
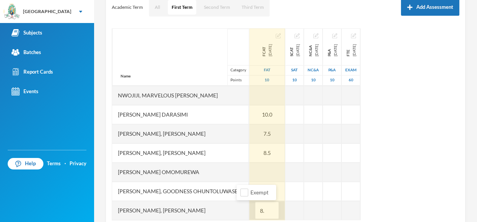
type input "8.5"
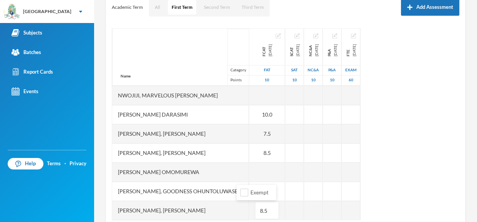
click at [432, 176] on div "Name Category Points [PERSON_NAME], [PERSON_NAME], [PERSON_NAME] Fikayomi [PERS…" at bounding box center [286, 124] width 348 height 192
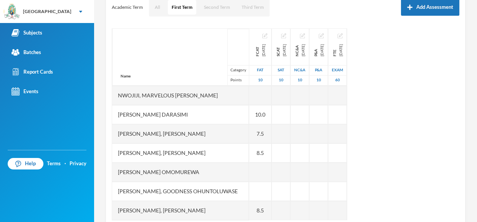
click at [476, 201] on div "Makinde Praise [EMAIL_ADDRESS][DOMAIN_NAME] Options Mathematics JS 1 - J S S 1A…" at bounding box center [285, 111] width 383 height 222
click at [464, 186] on div "Scoresheet Academic Term All First Term Second Term Third Term Add Assessment N…" at bounding box center [286, 100] width 360 height 254
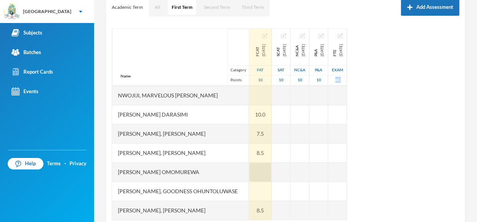
click at [249, 172] on div at bounding box center [260, 172] width 22 height 19
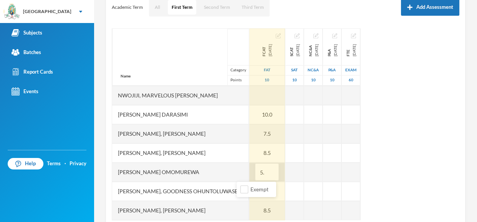
type input "5.5"
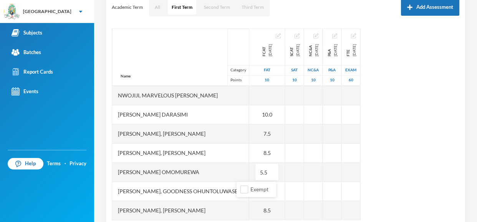
click at [384, 108] on div "Name Category Points [PERSON_NAME], [PERSON_NAME], [PERSON_NAME] Fikayomi [PERS…" at bounding box center [286, 124] width 348 height 192
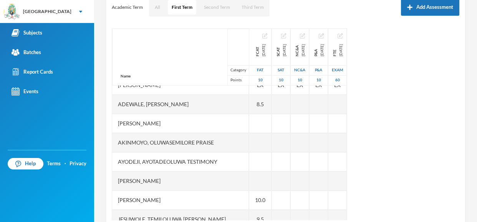
scroll to position [15, 0]
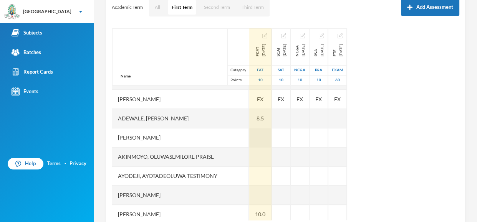
click at [249, 135] on div at bounding box center [260, 137] width 22 height 19
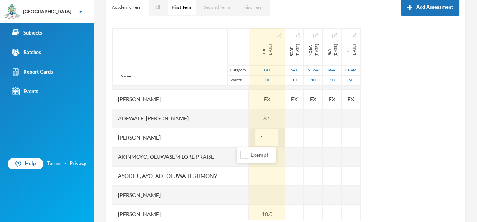
type input "10"
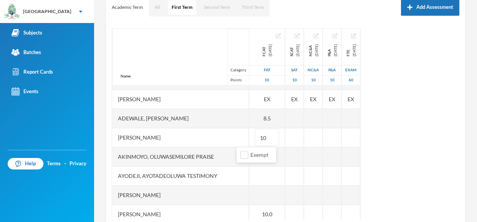
click at [447, 126] on div "Name Category Points [PERSON_NAME], [PERSON_NAME], [PERSON_NAME] Fikayomi [PERS…" at bounding box center [286, 124] width 348 height 192
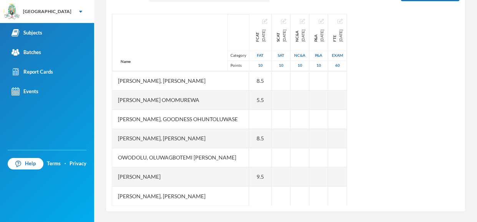
scroll to position [128, 0]
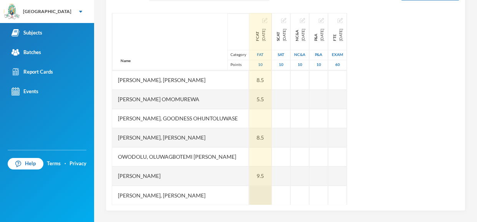
click at [249, 189] on div at bounding box center [260, 195] width 22 height 19
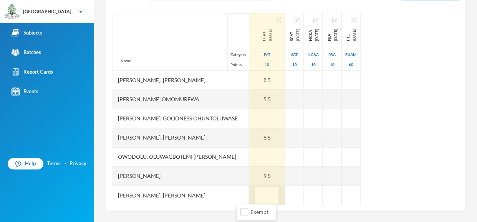
click at [259, 189] on input "text" at bounding box center [266, 195] width 15 height 17
type input "6"
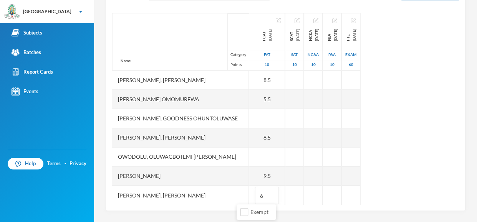
click at [442, 171] on div "Name Category Points [PERSON_NAME], [PERSON_NAME], [PERSON_NAME] Fikayomi [PERS…" at bounding box center [286, 109] width 348 height 192
